Goal: Transaction & Acquisition: Purchase product/service

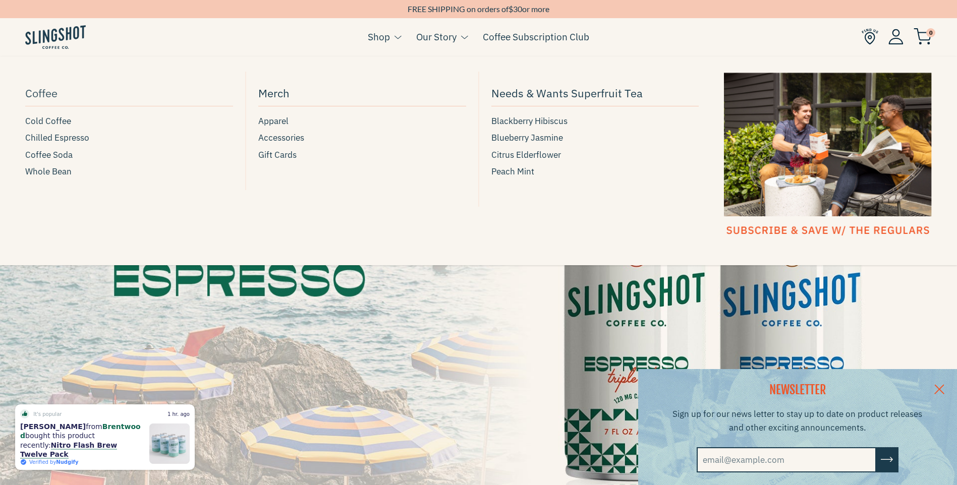
click at [50, 91] on span "Coffee" at bounding box center [41, 93] width 32 height 18
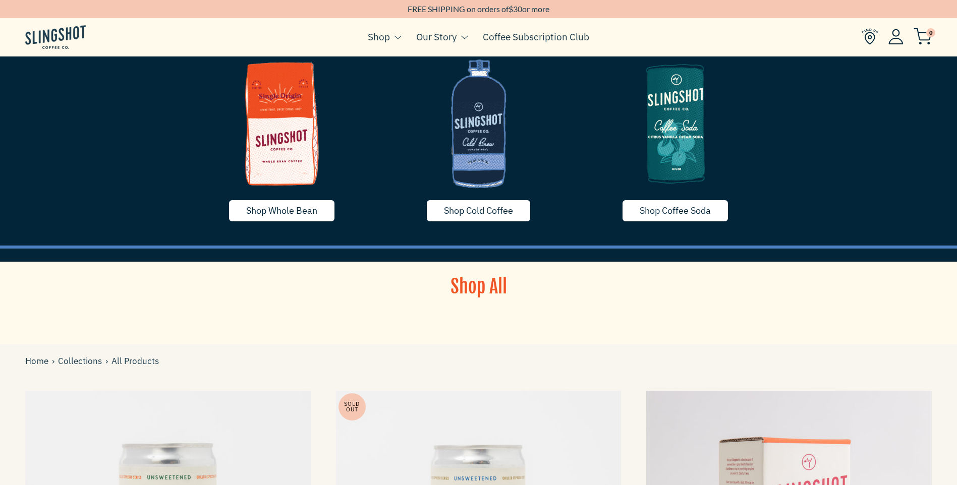
scroll to position [50, 0]
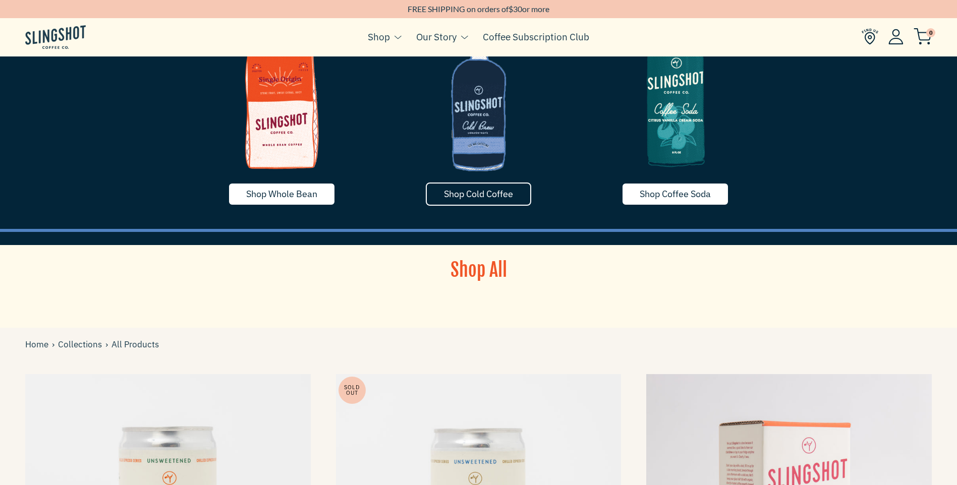
drag, startPoint x: 456, startPoint y: 192, endPoint x: 456, endPoint y: 185, distance: 7.1
click at [456, 188] on span "Shop Cold Coffee" at bounding box center [478, 194] width 69 height 12
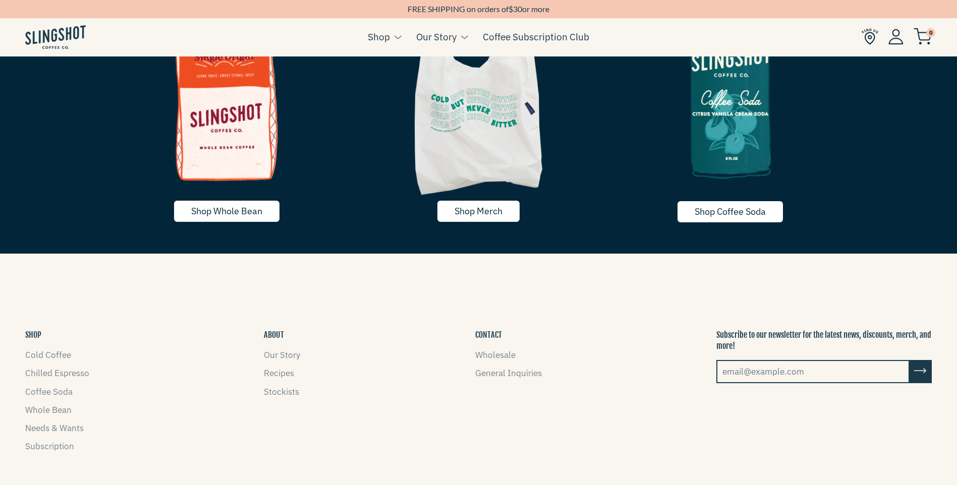
scroll to position [2213, 0]
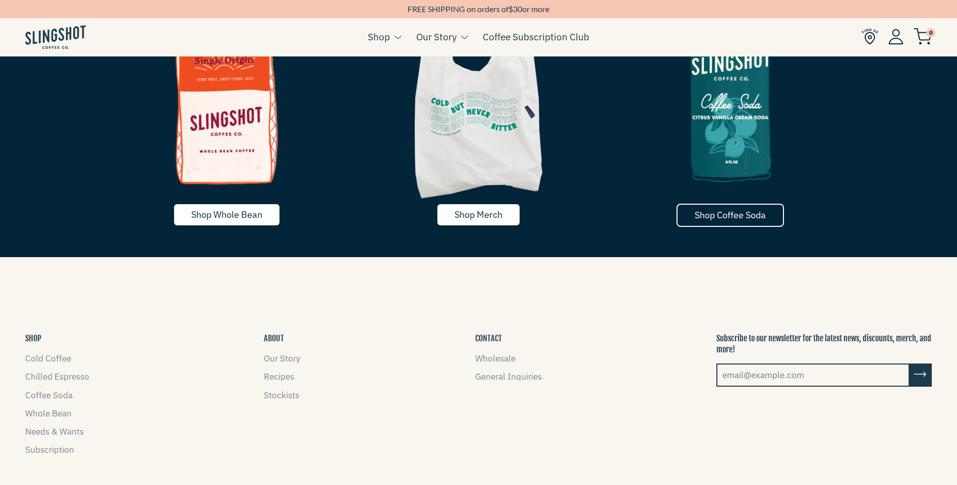
click at [738, 211] on span "Shop Coffee Soda" at bounding box center [730, 215] width 71 height 12
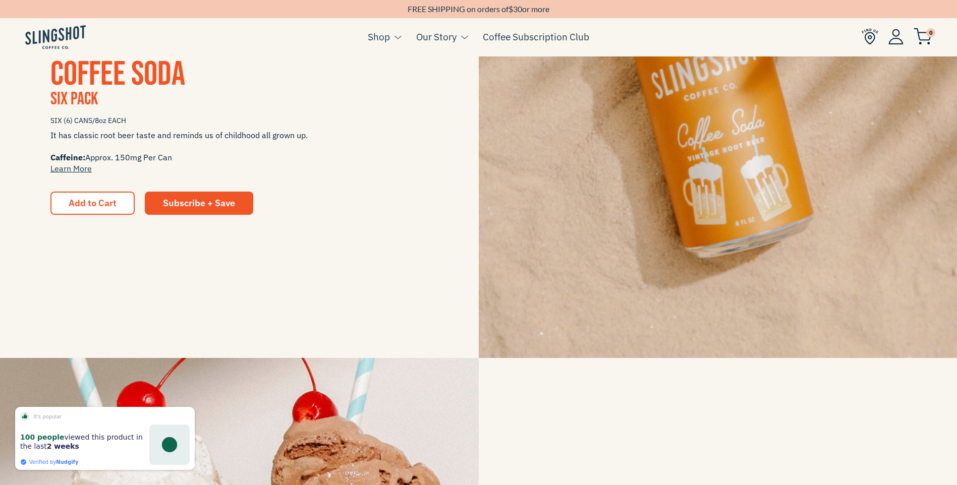
scroll to position [1211, 0]
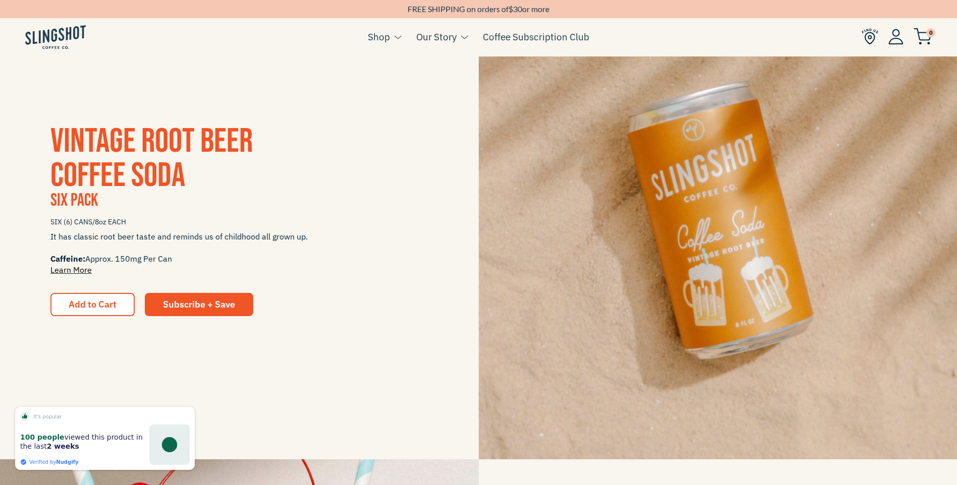
click at [83, 270] on link "Learn More" at bounding box center [70, 270] width 41 height 10
